Goal: Contribute content: Contribute content

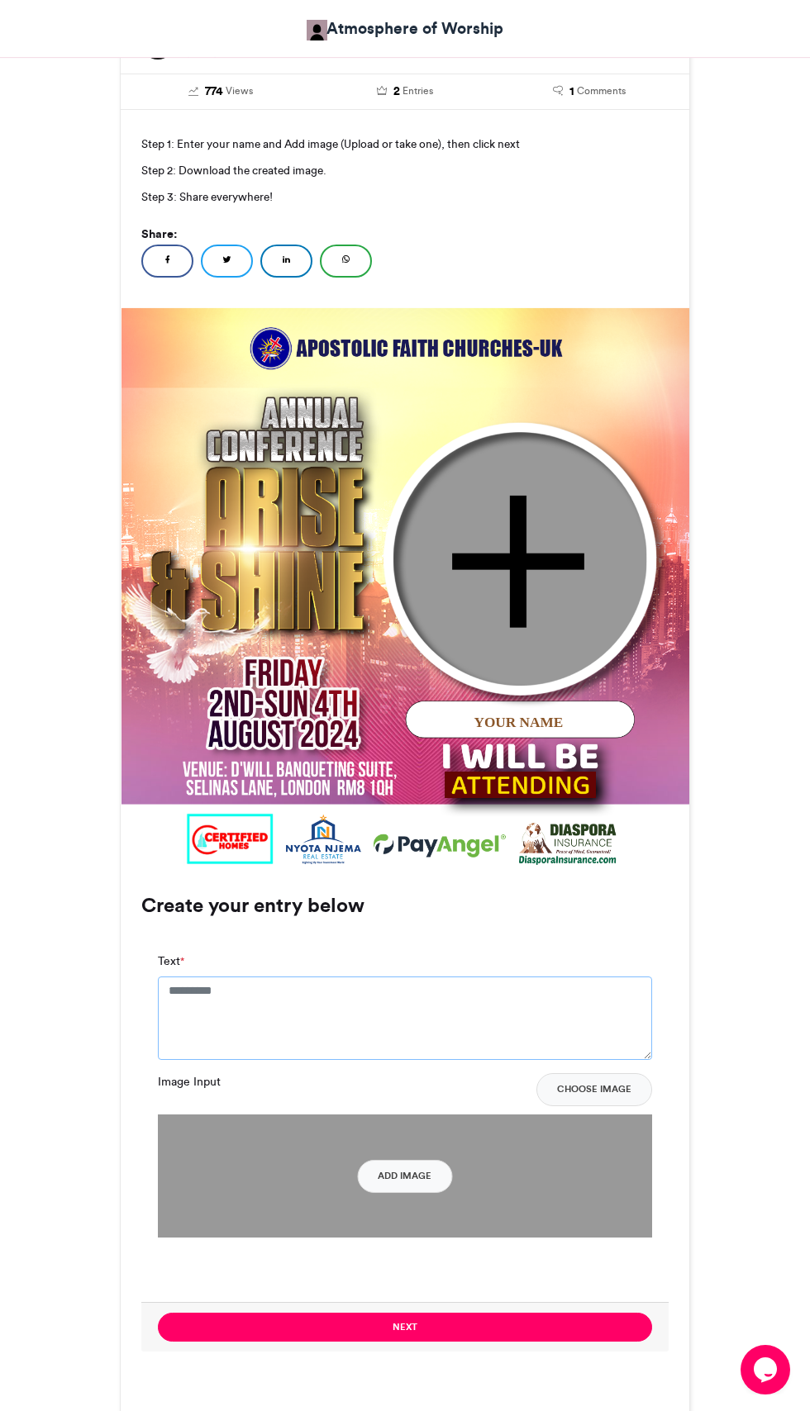
click at [427, 1019] on textarea "Text *" at bounding box center [405, 1018] width 494 height 83
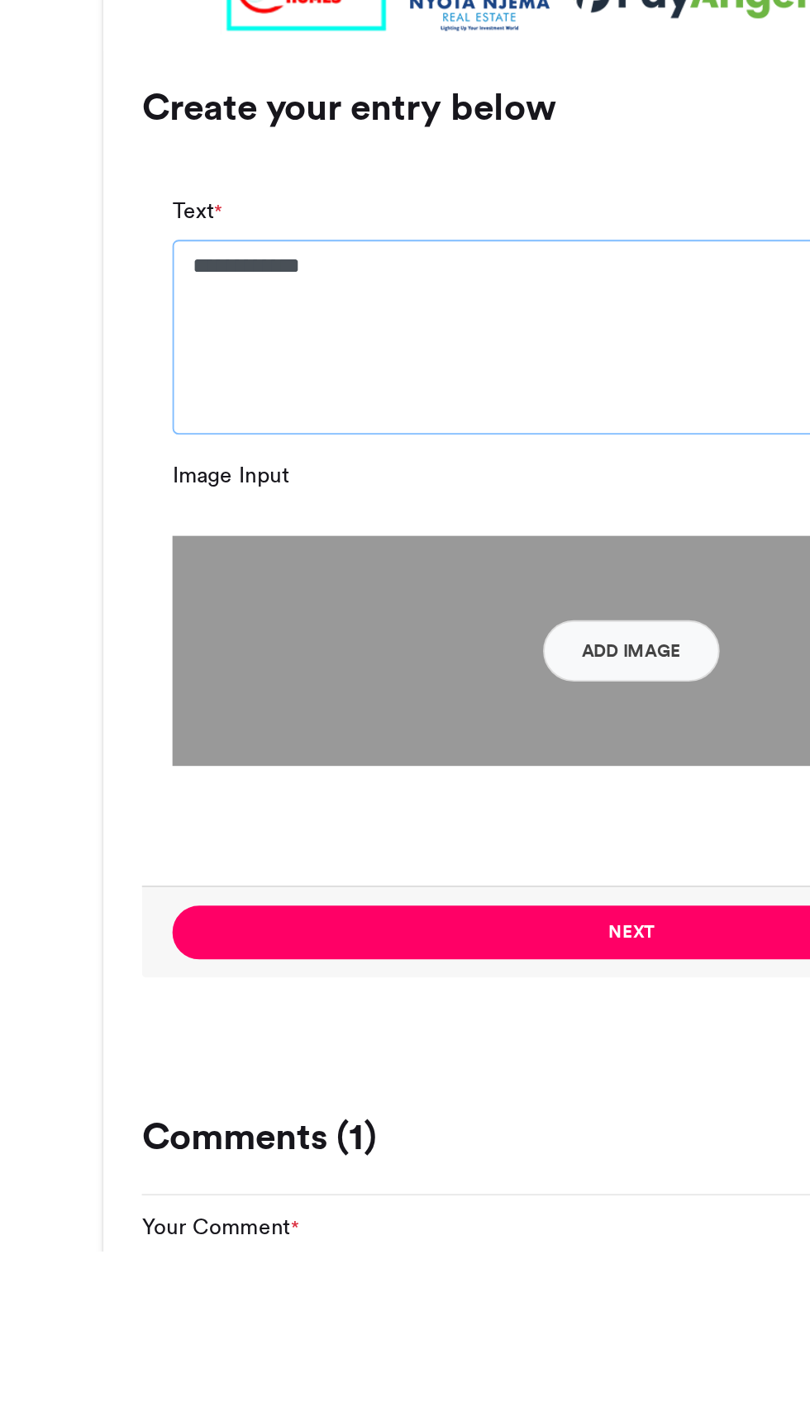
scroll to position [494, 0]
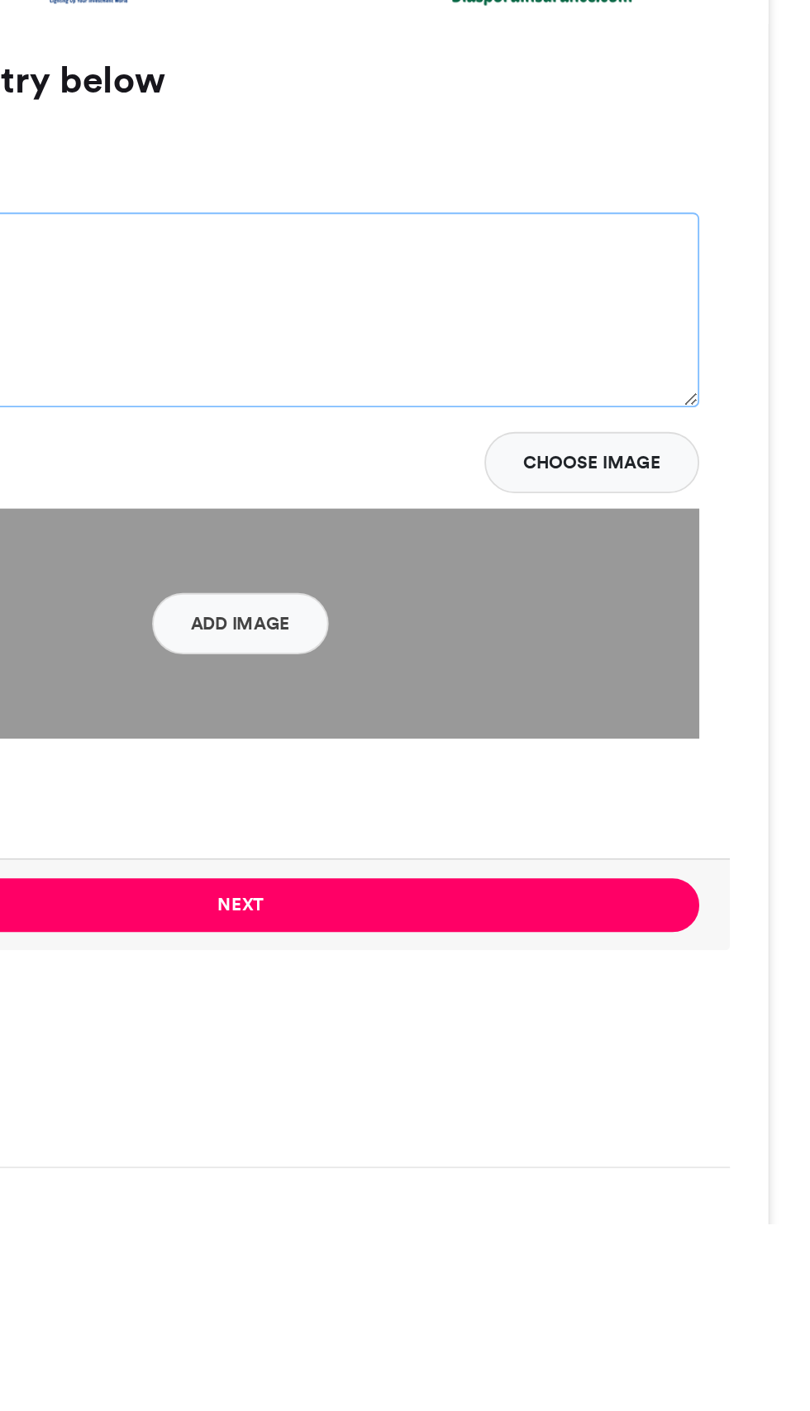
type textarea "**********"
click at [611, 1004] on button "Choose Image" at bounding box center [594, 1001] width 116 height 33
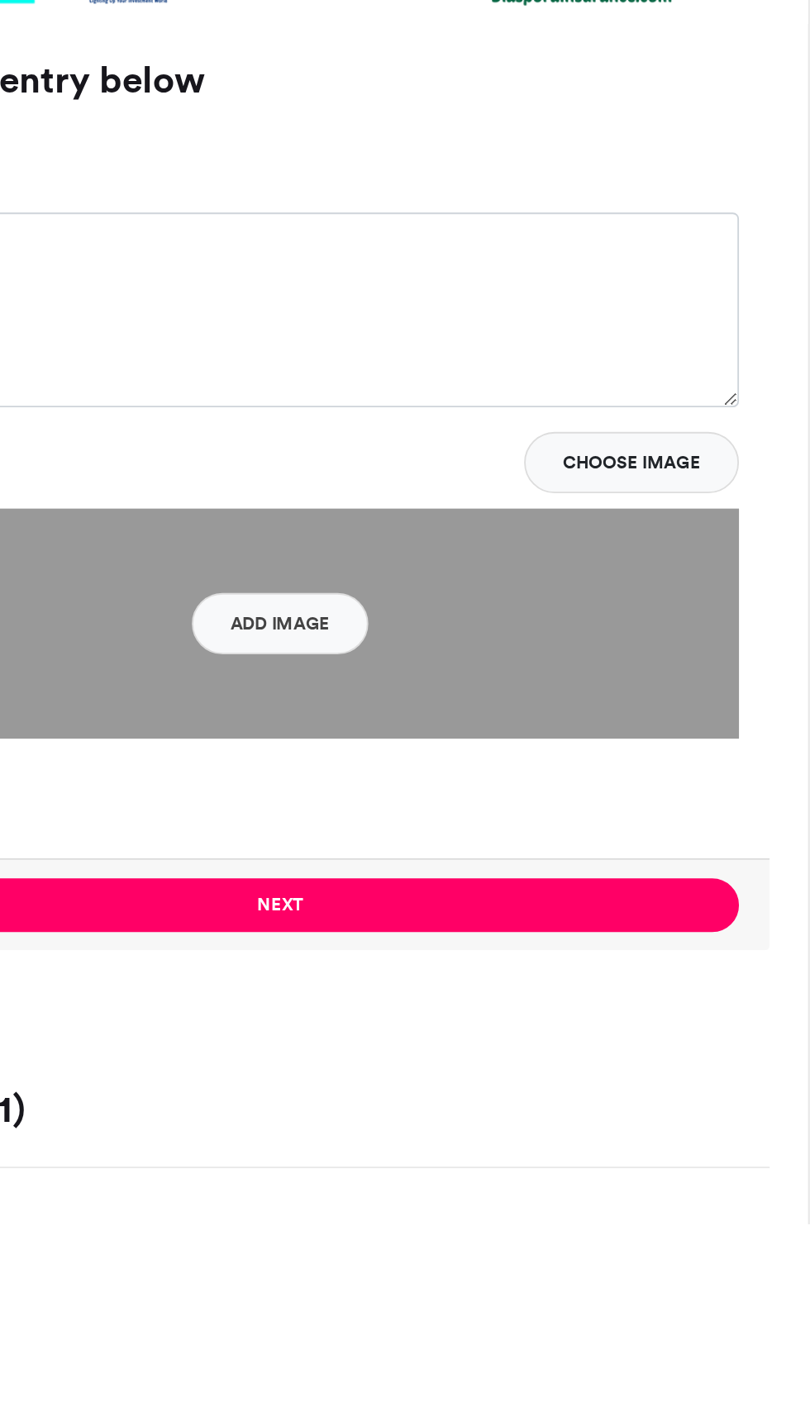
scroll to position [495, 0]
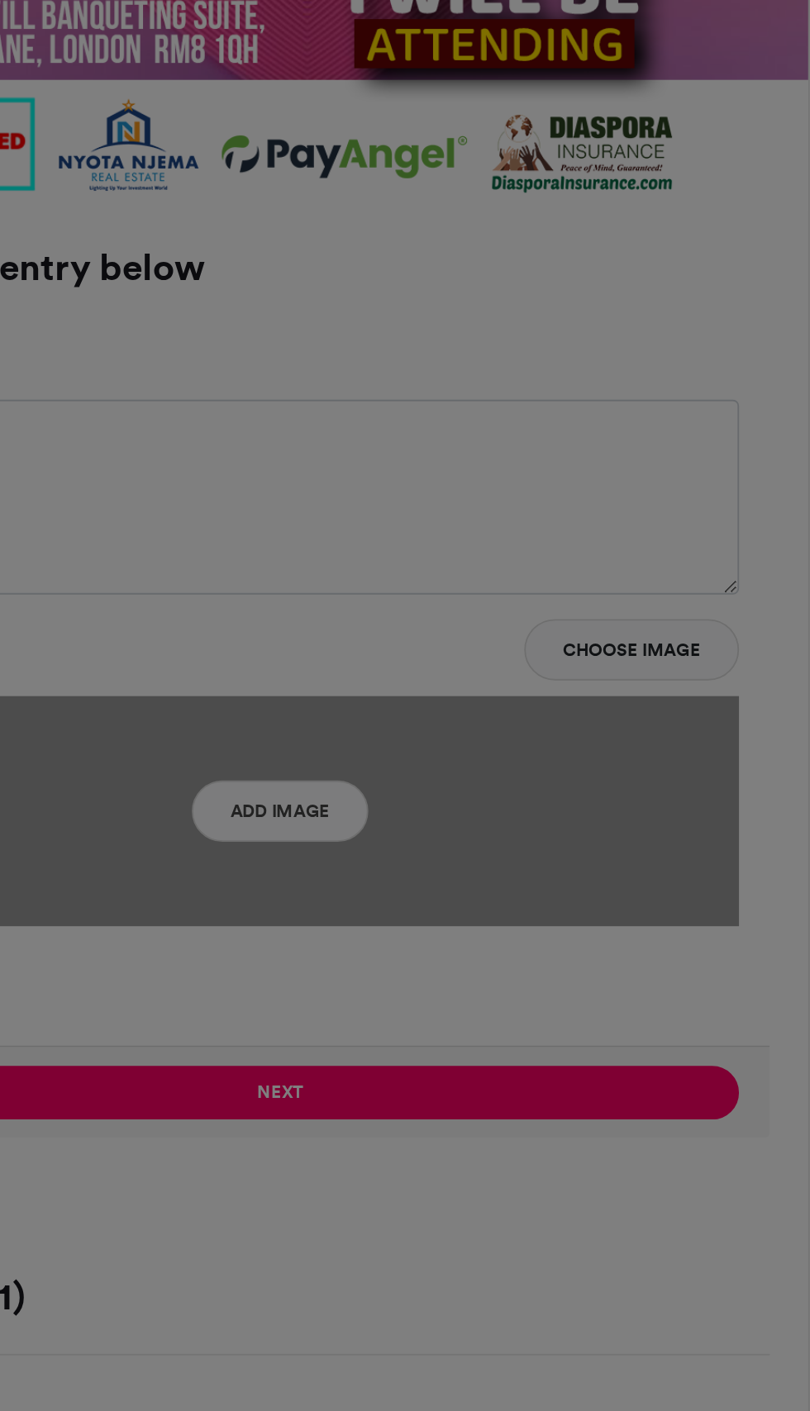
type input "******"
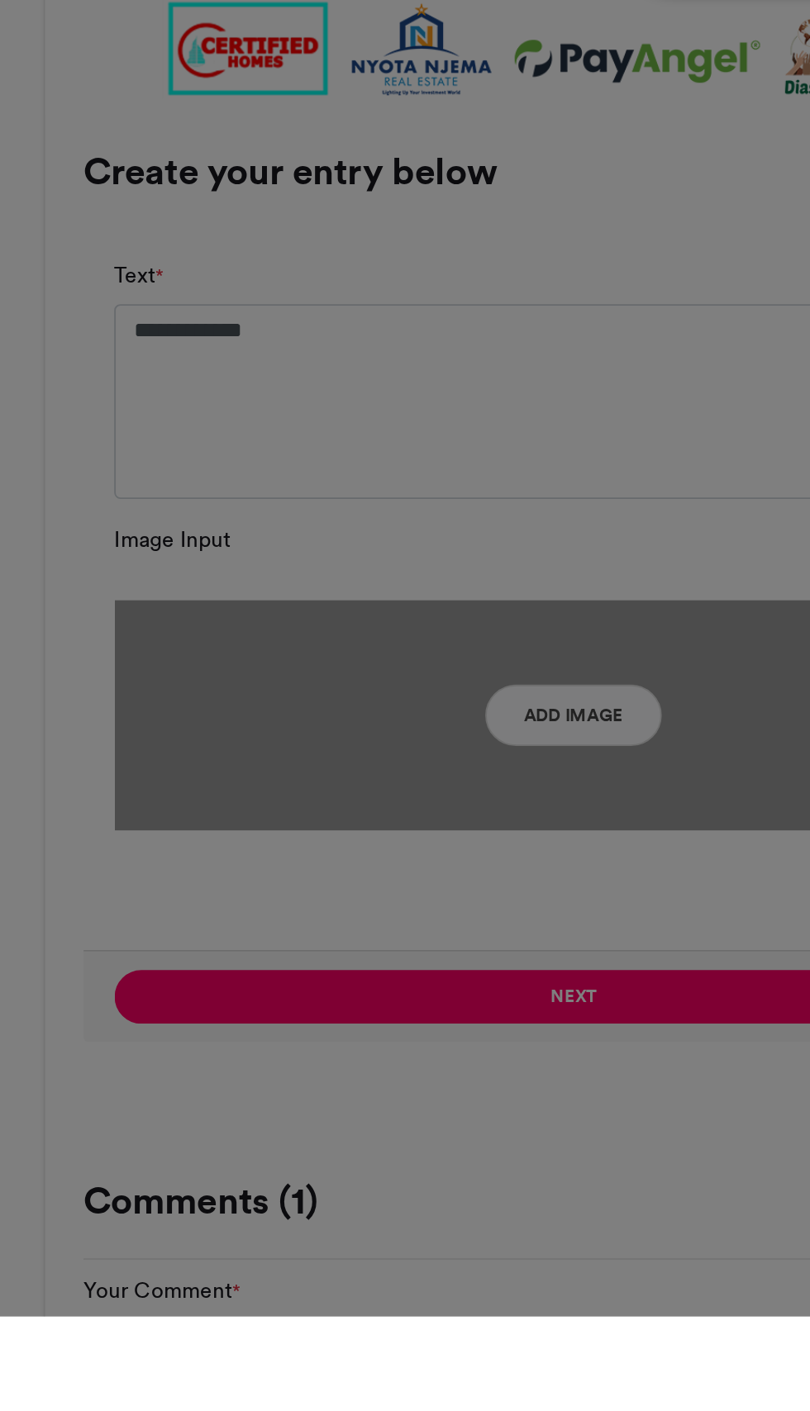
click at [353, 1238] on div "Crop Image × Crop" at bounding box center [405, 705] width 810 height 1411
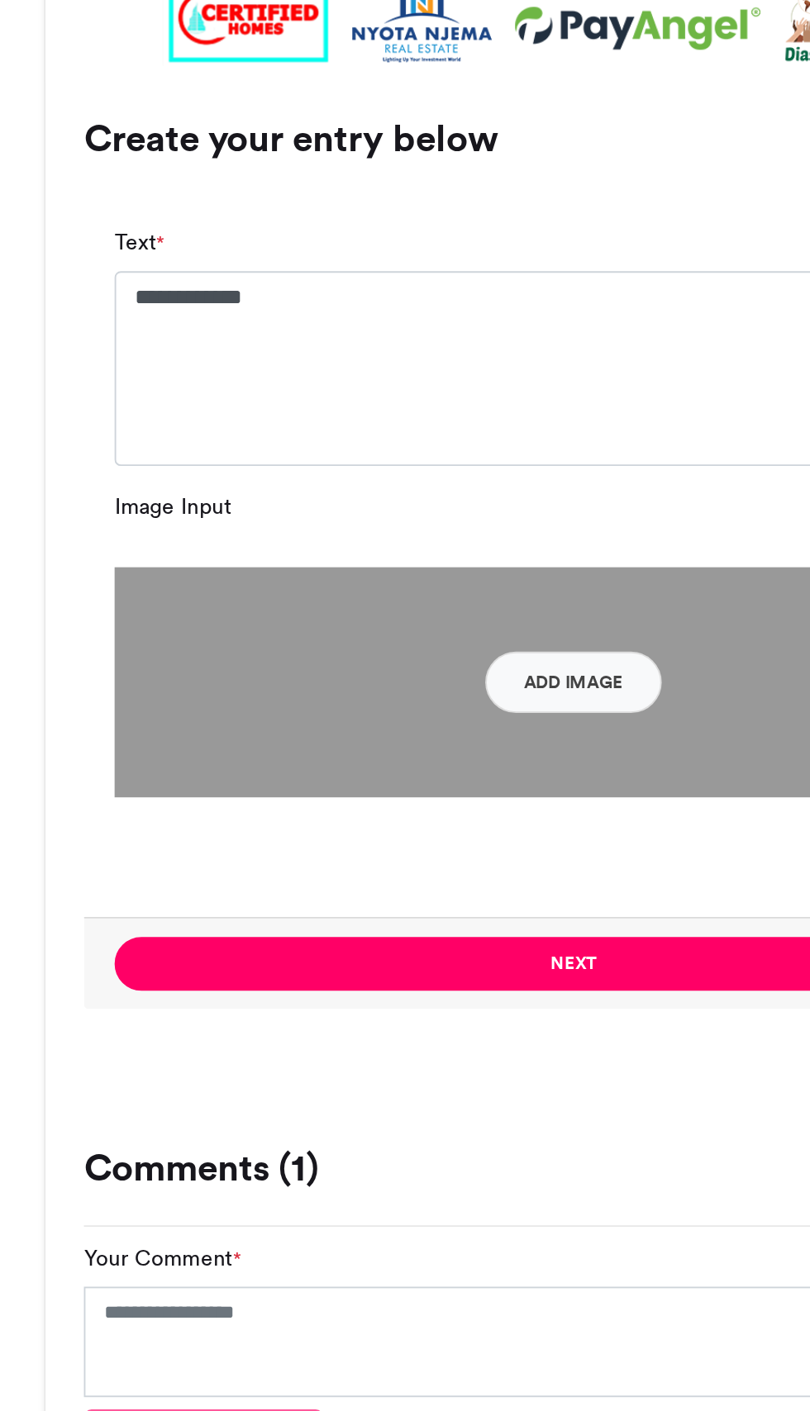
scroll to position [587, 0]
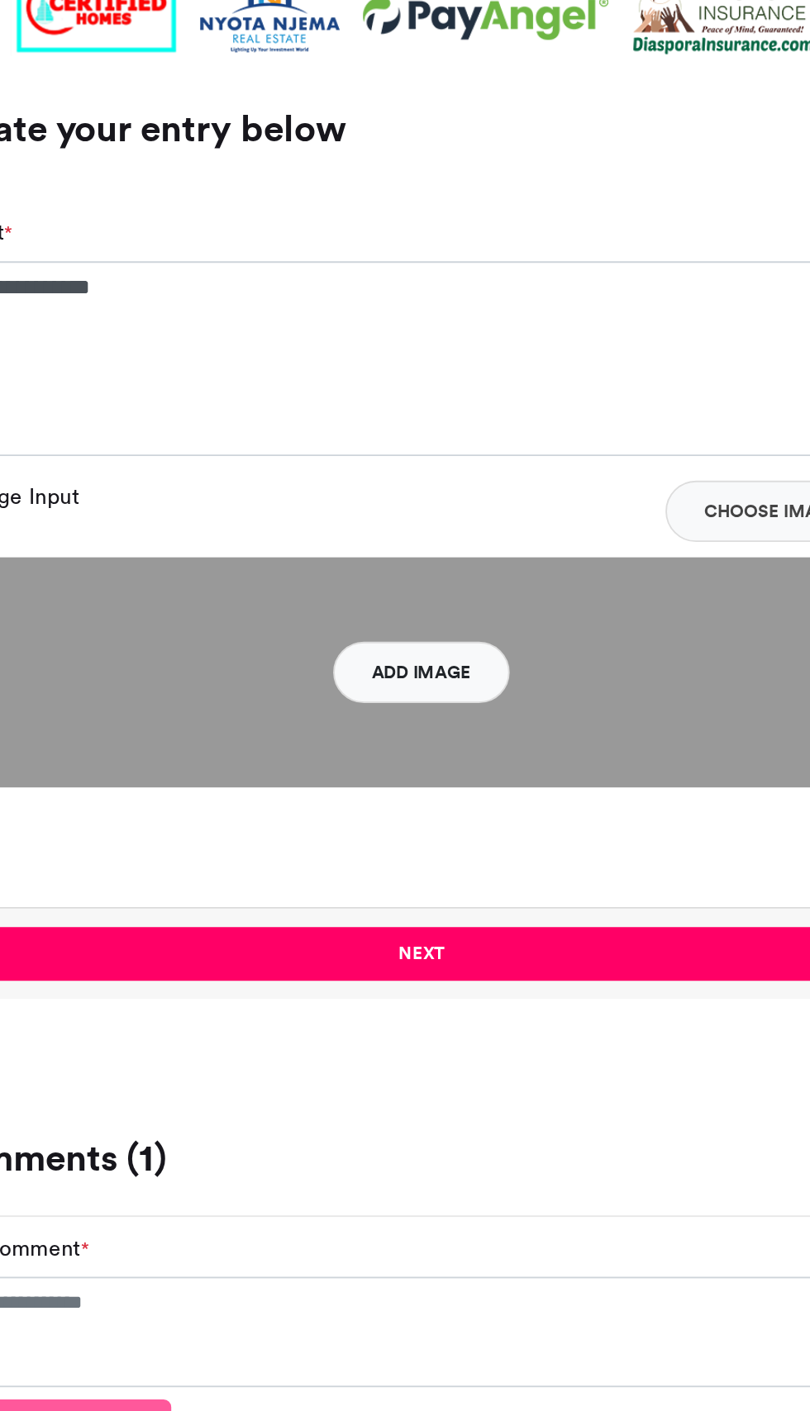
click at [423, 996] on button "Add Image" at bounding box center [405, 995] width 95 height 33
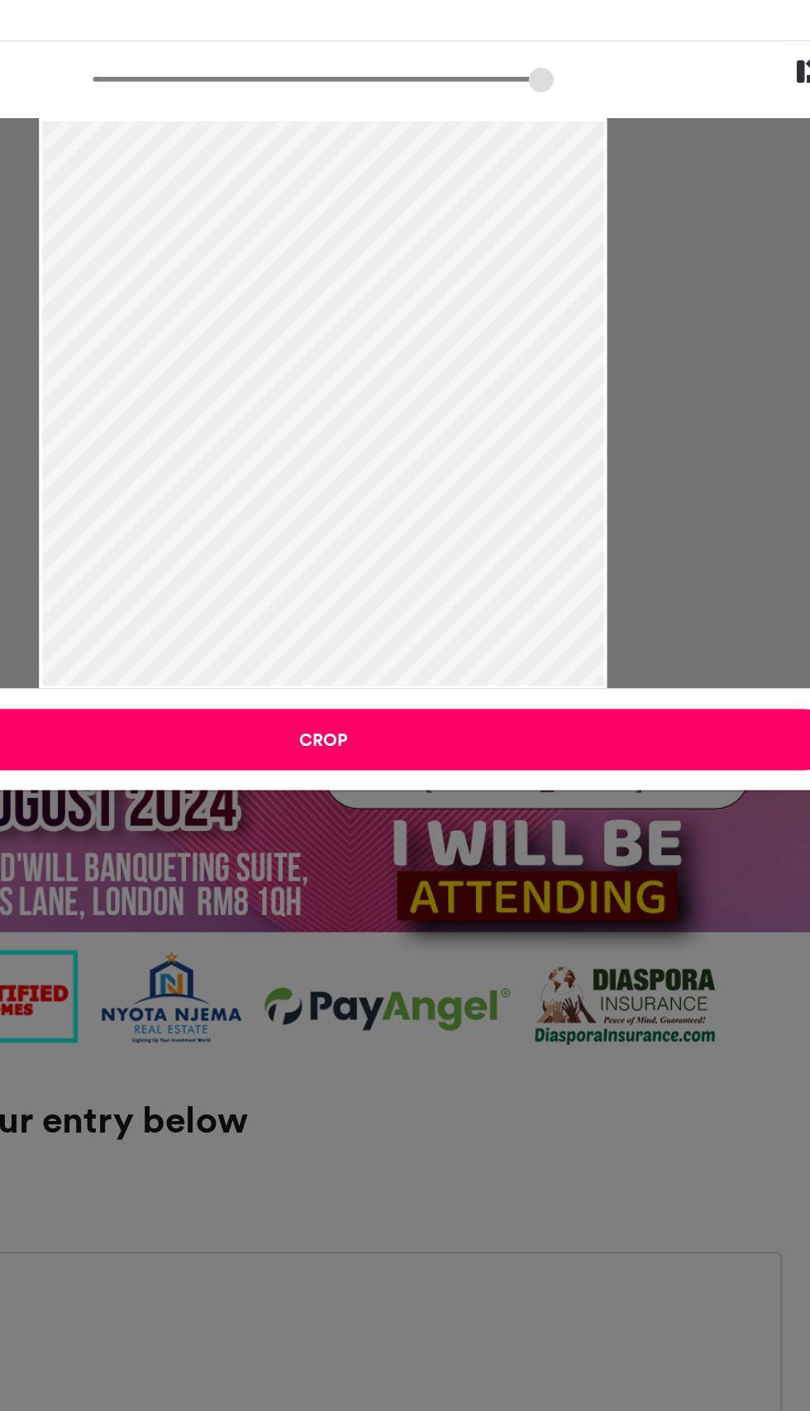
scroll to position [638, 0]
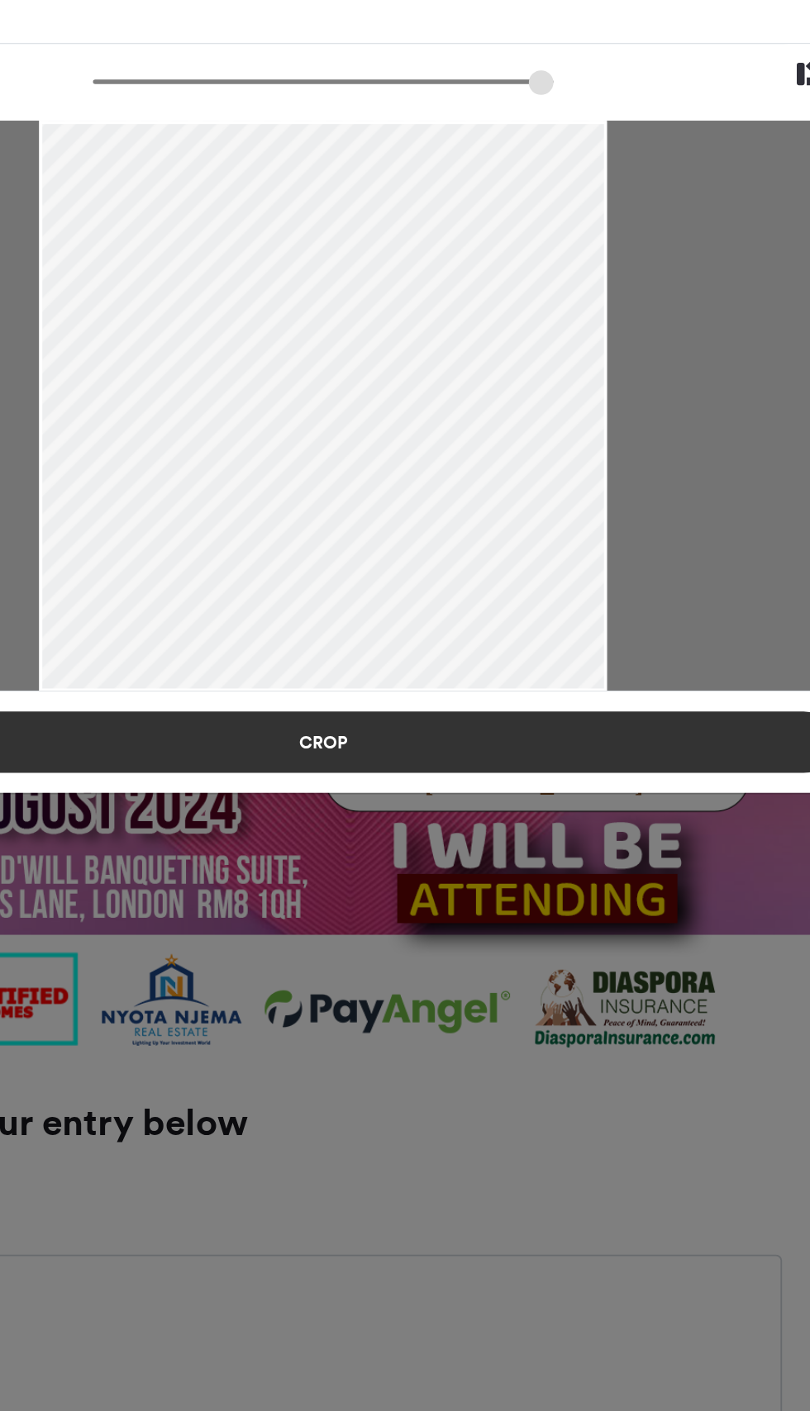
click at [506, 447] on button "Crop" at bounding box center [405, 446] width 550 height 33
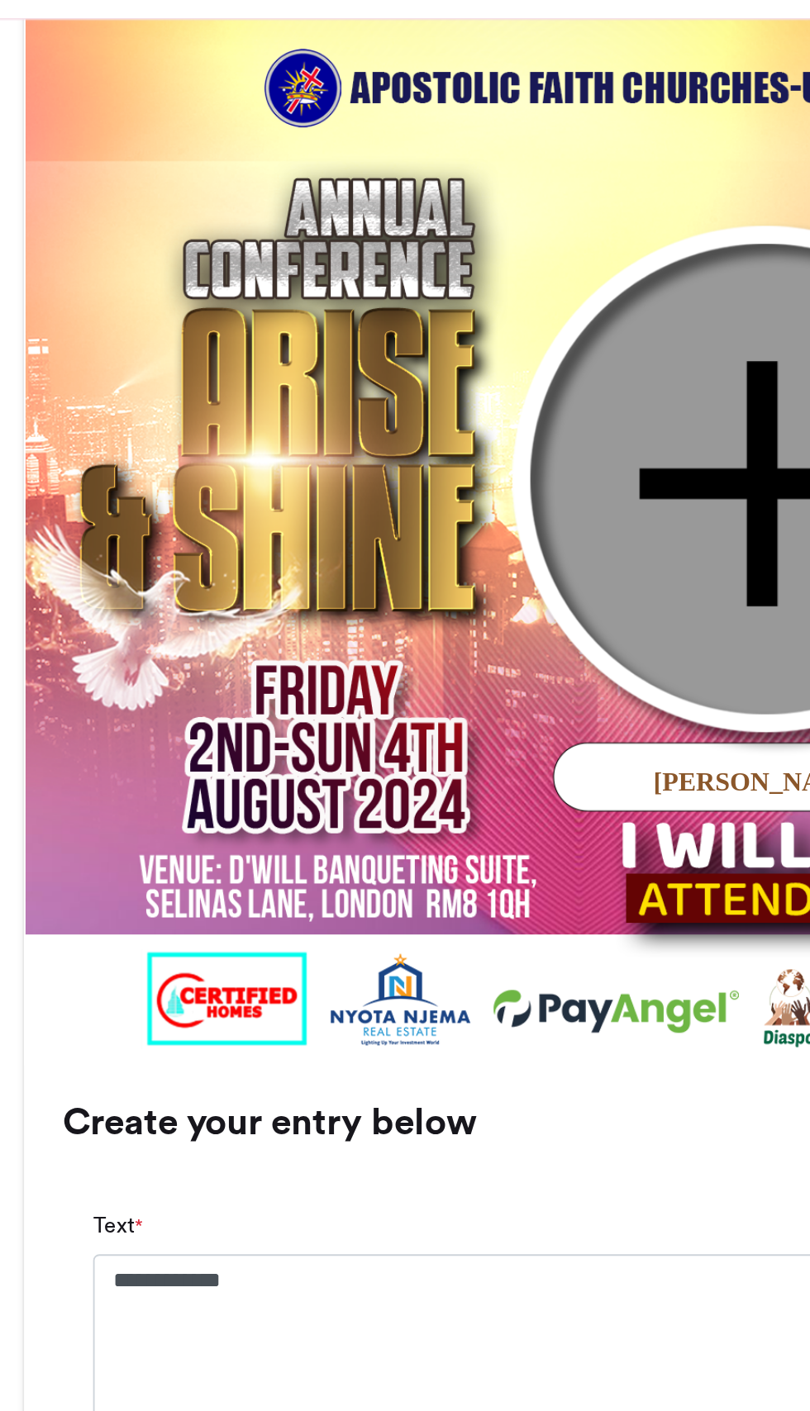
click at [322, 328] on img at bounding box center [405, 338] width 569 height 569
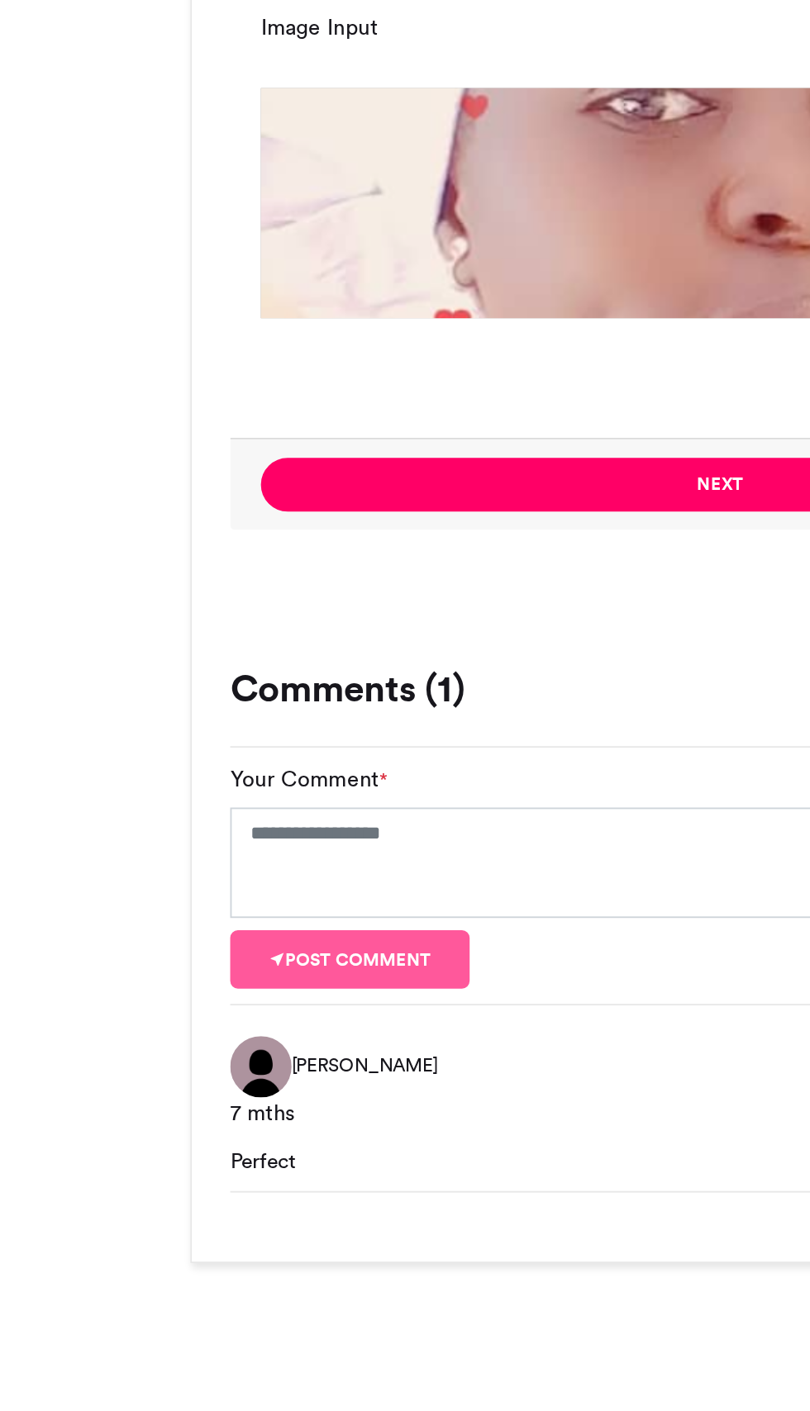
scroll to position [810, 0]
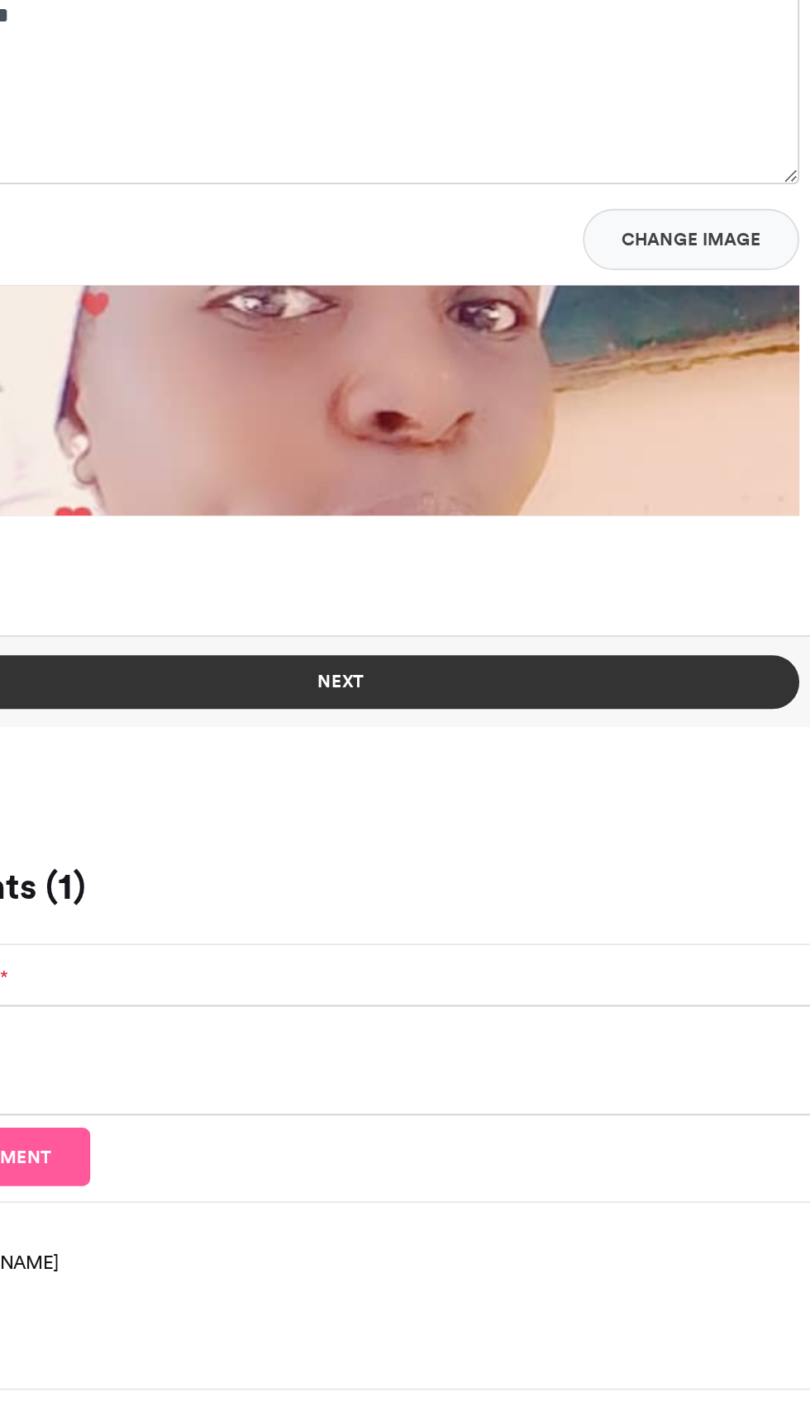
click at [449, 830] on button "Next" at bounding box center [405, 831] width 494 height 29
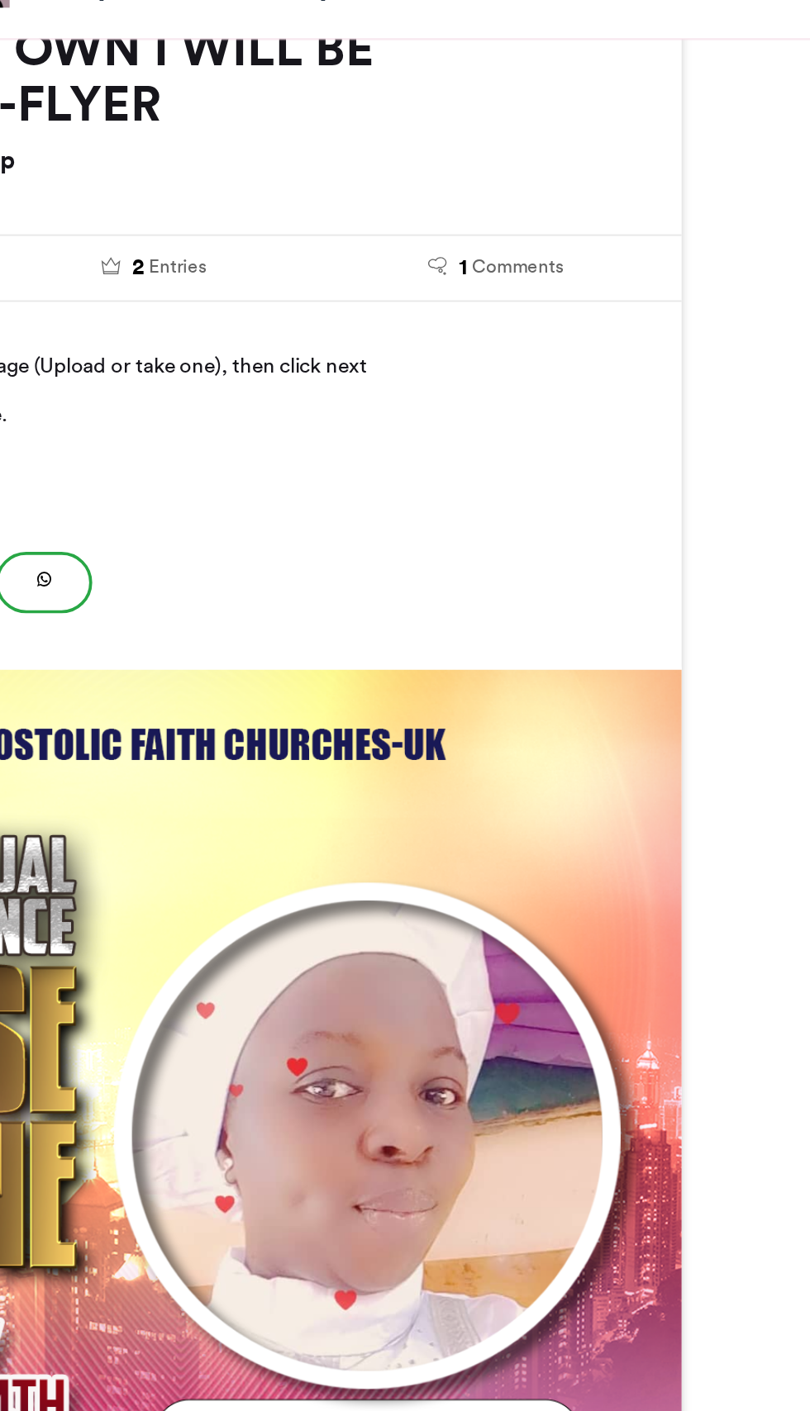
scroll to position [295, 0]
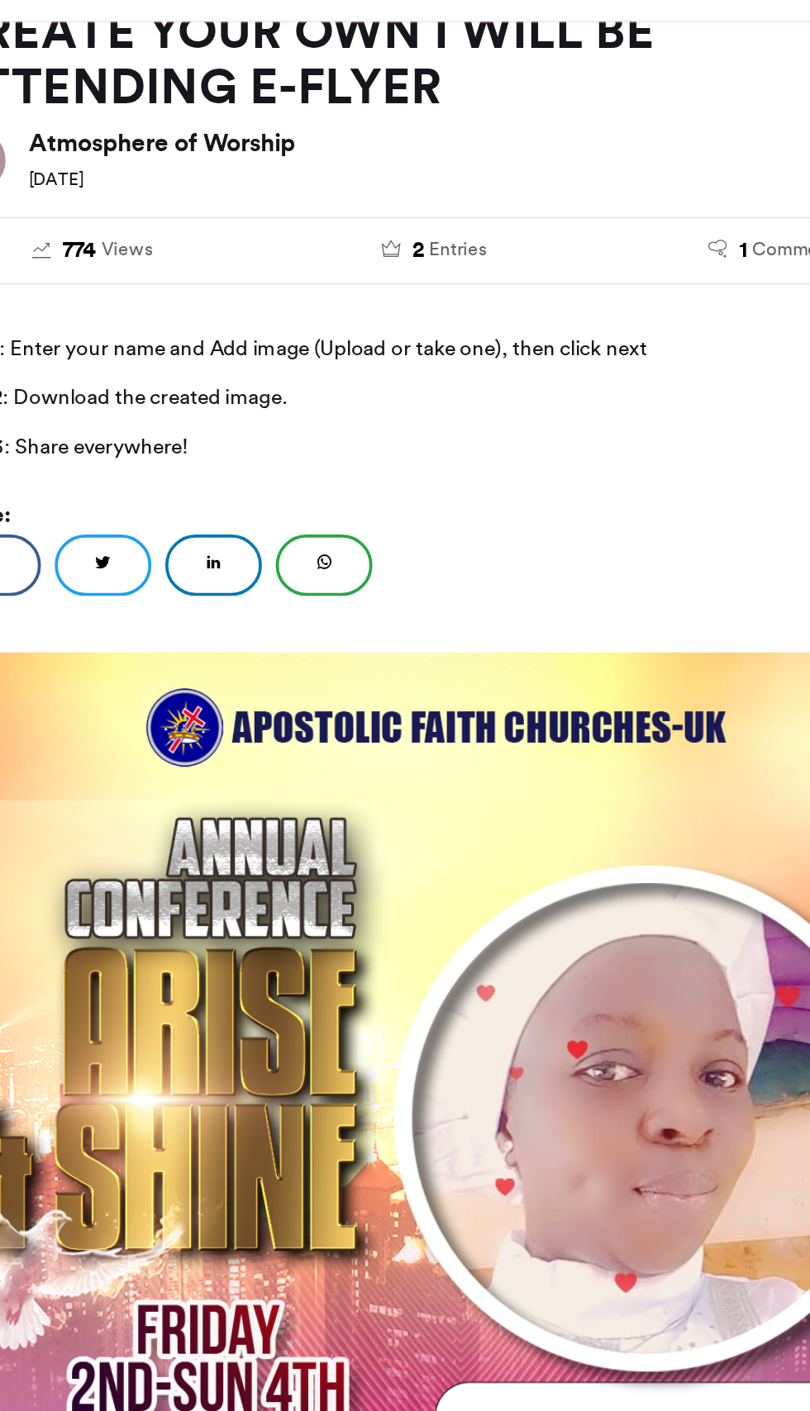
click at [427, 430] on img at bounding box center [405, 681] width 569 height 569
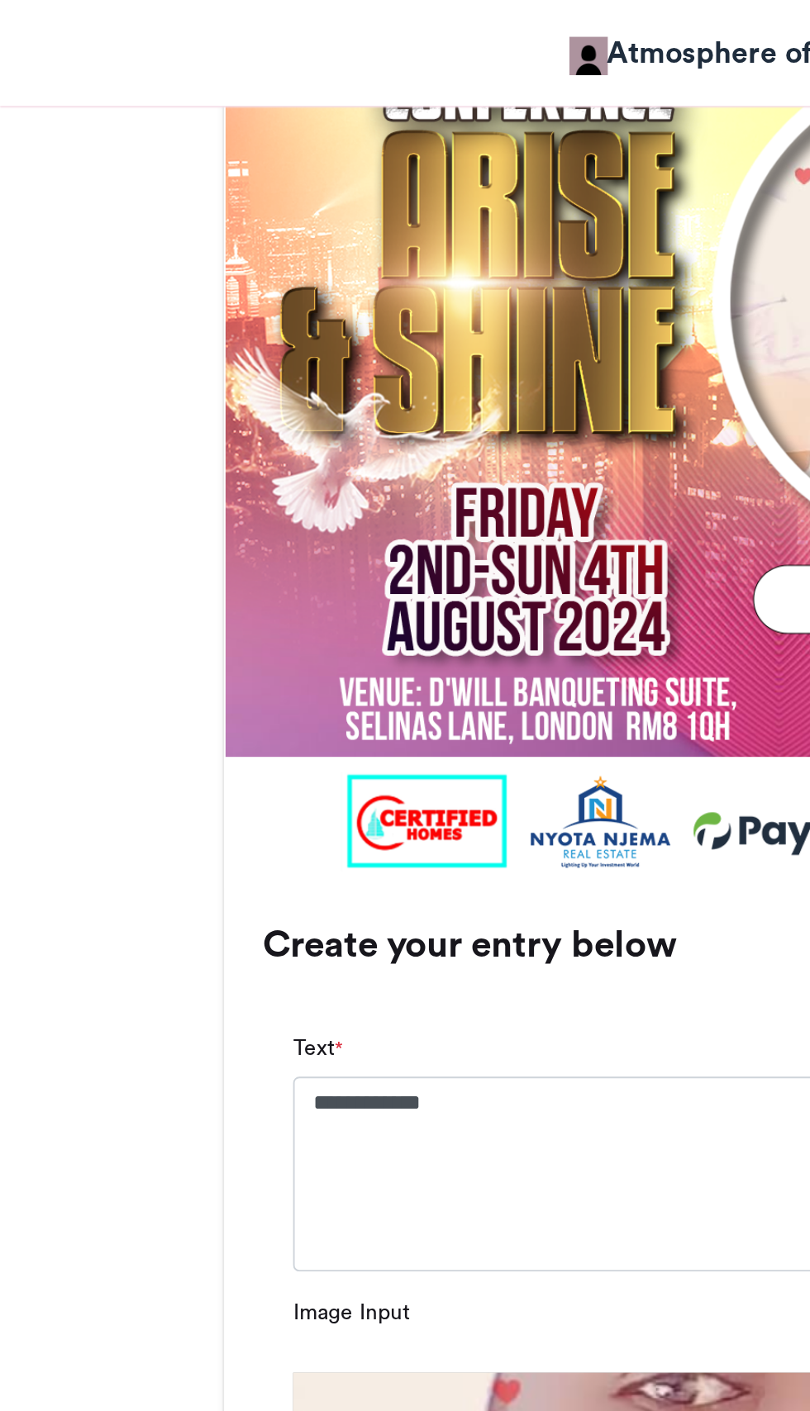
scroll to position [780, 0]
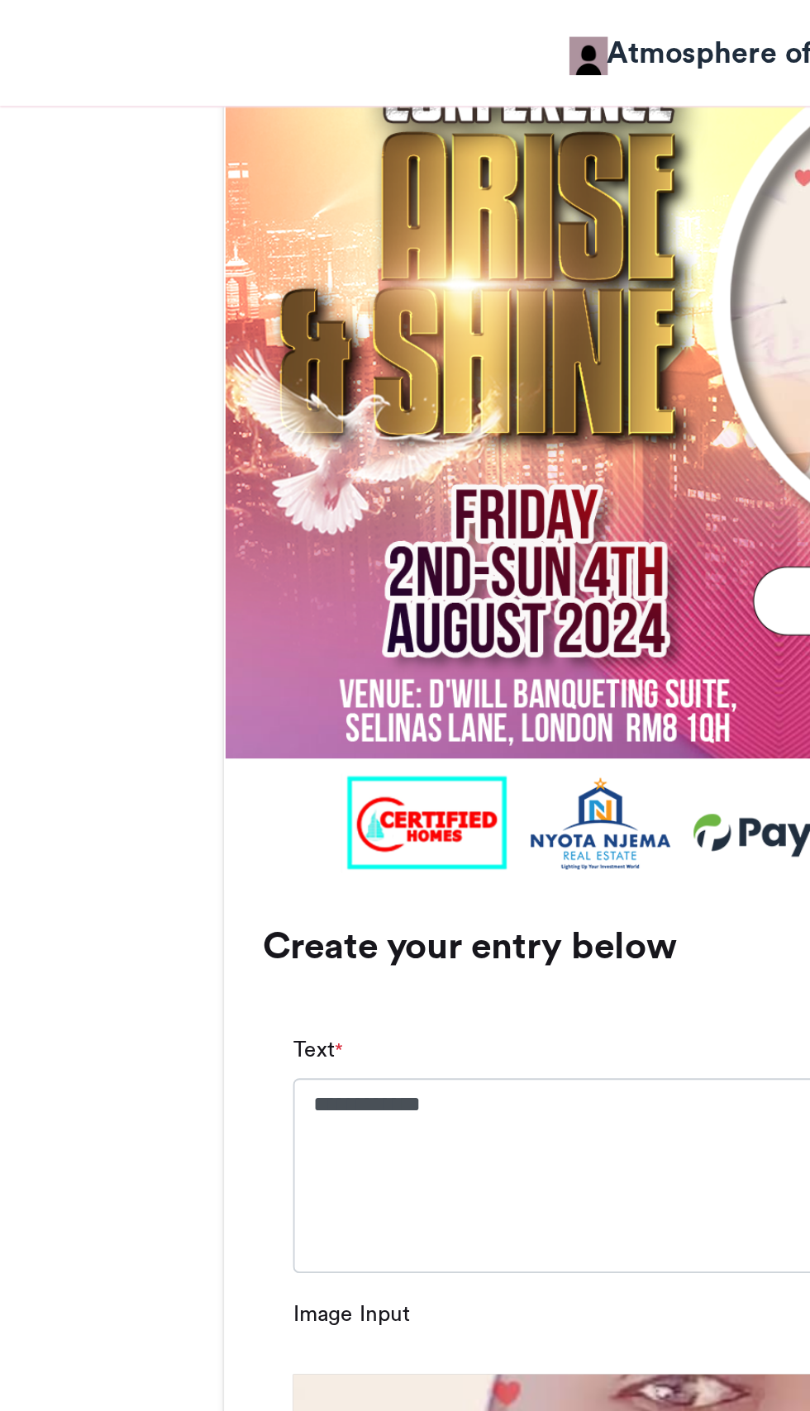
click at [306, 407] on img at bounding box center [405, 196] width 569 height 569
click at [318, 430] on img at bounding box center [405, 196] width 569 height 569
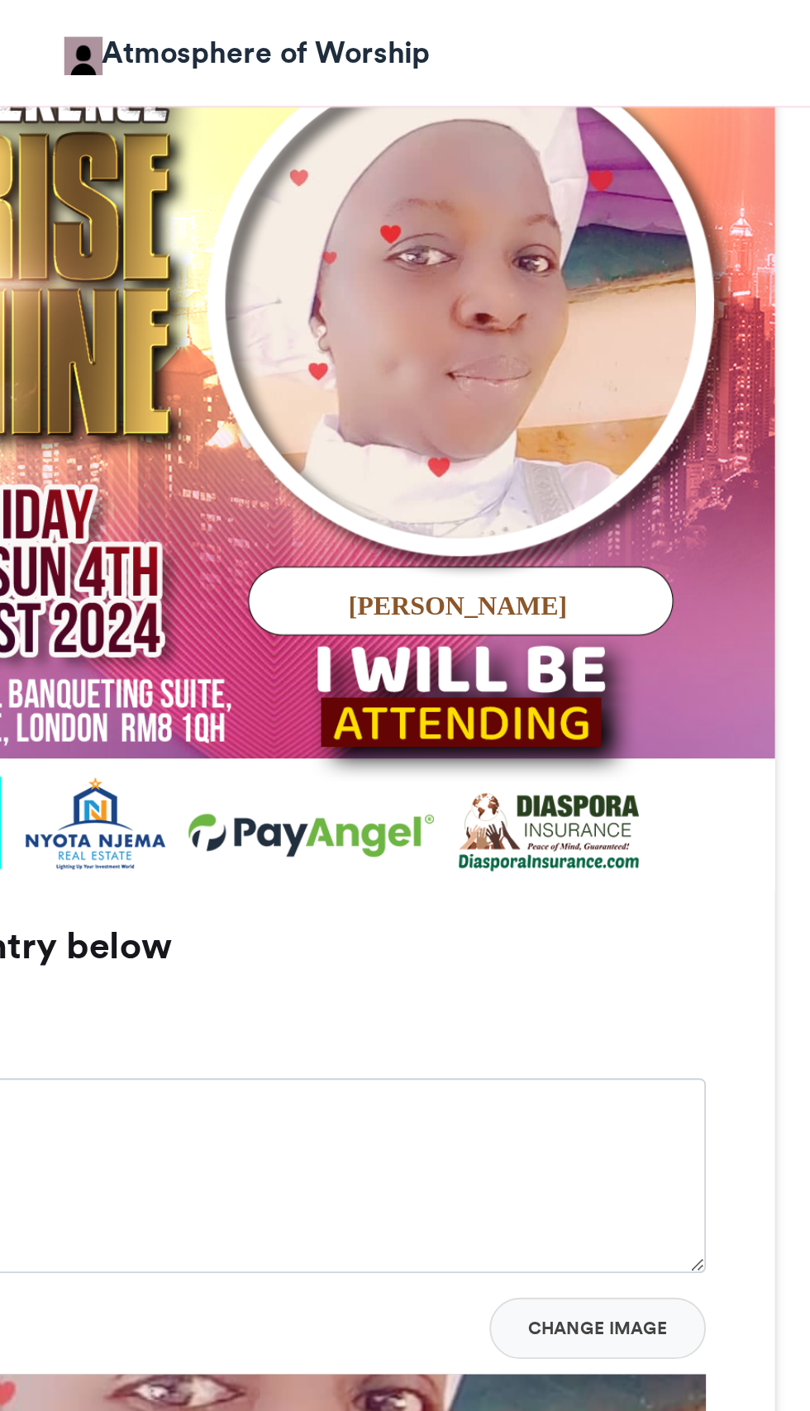
click at [547, 439] on img at bounding box center [405, 196] width 569 height 569
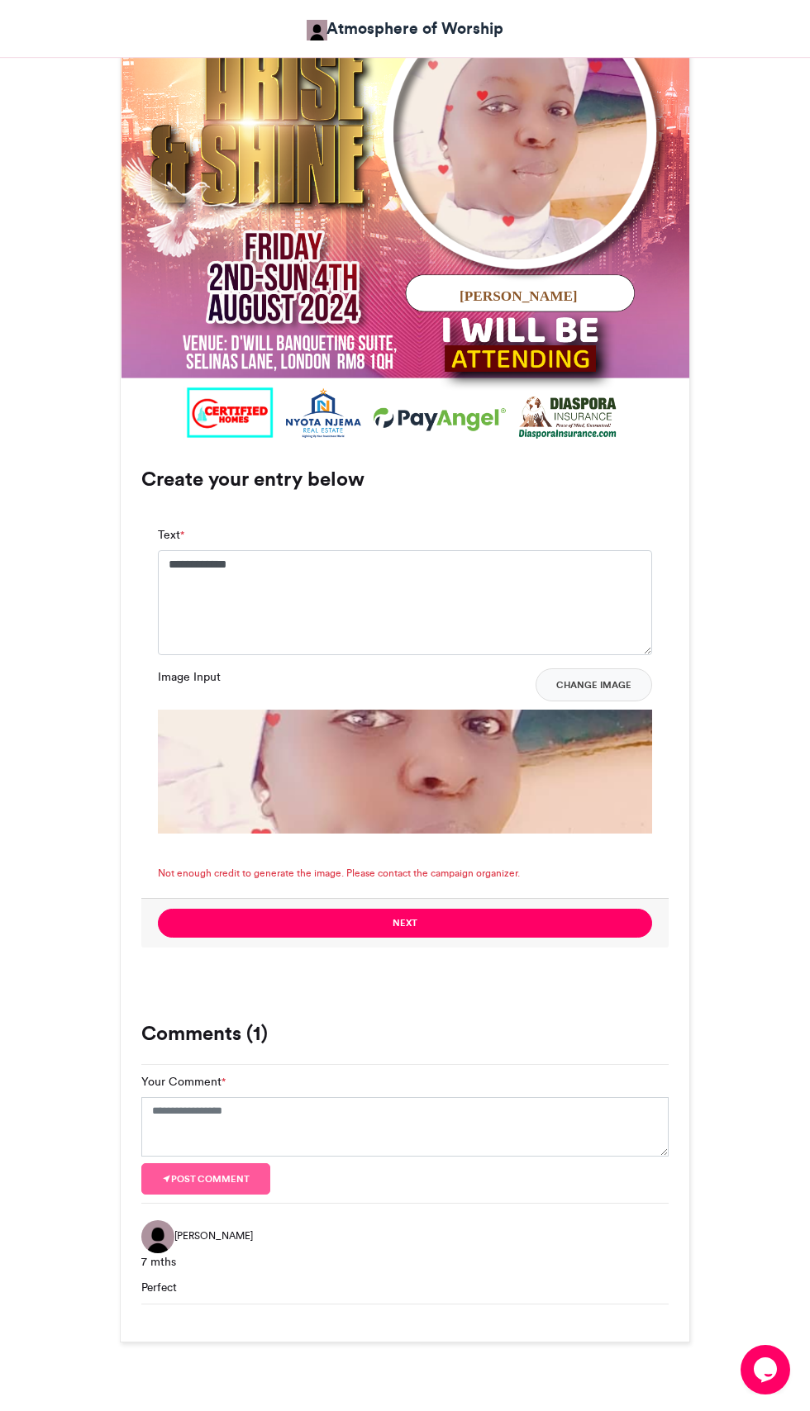
scroll to position [911, 0]
